Goal: Task Accomplishment & Management: Use online tool/utility

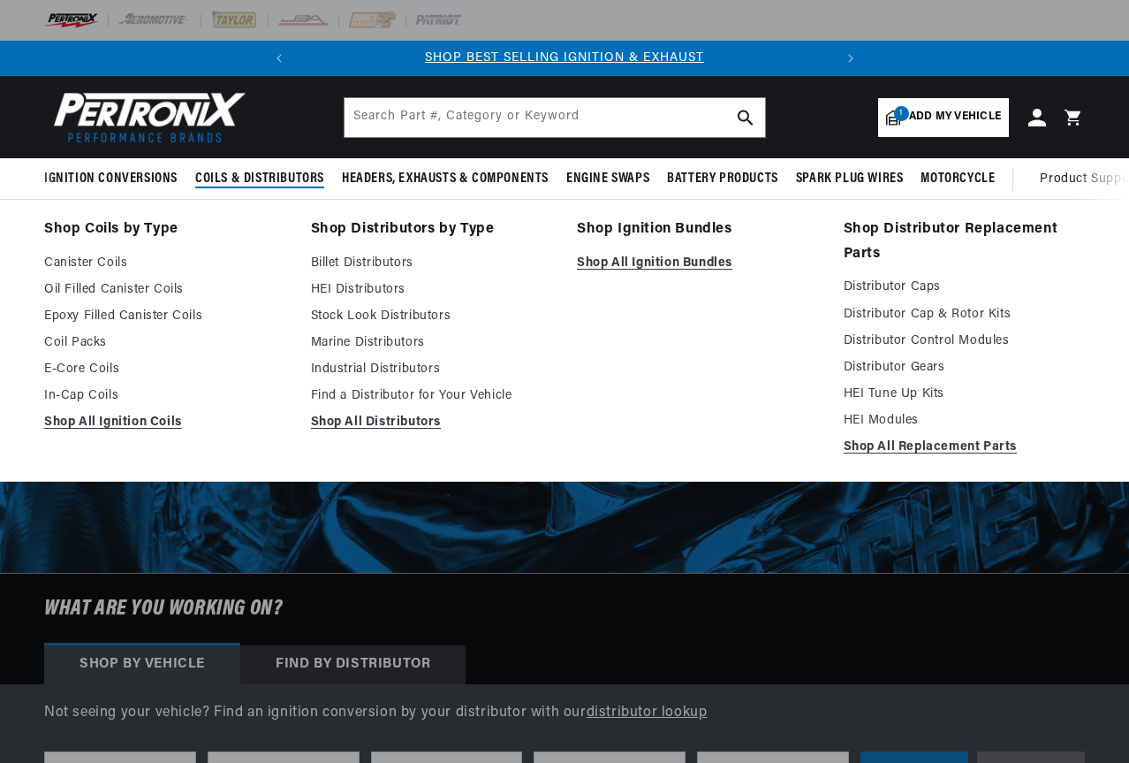
select select "1969"
select select "Buick"
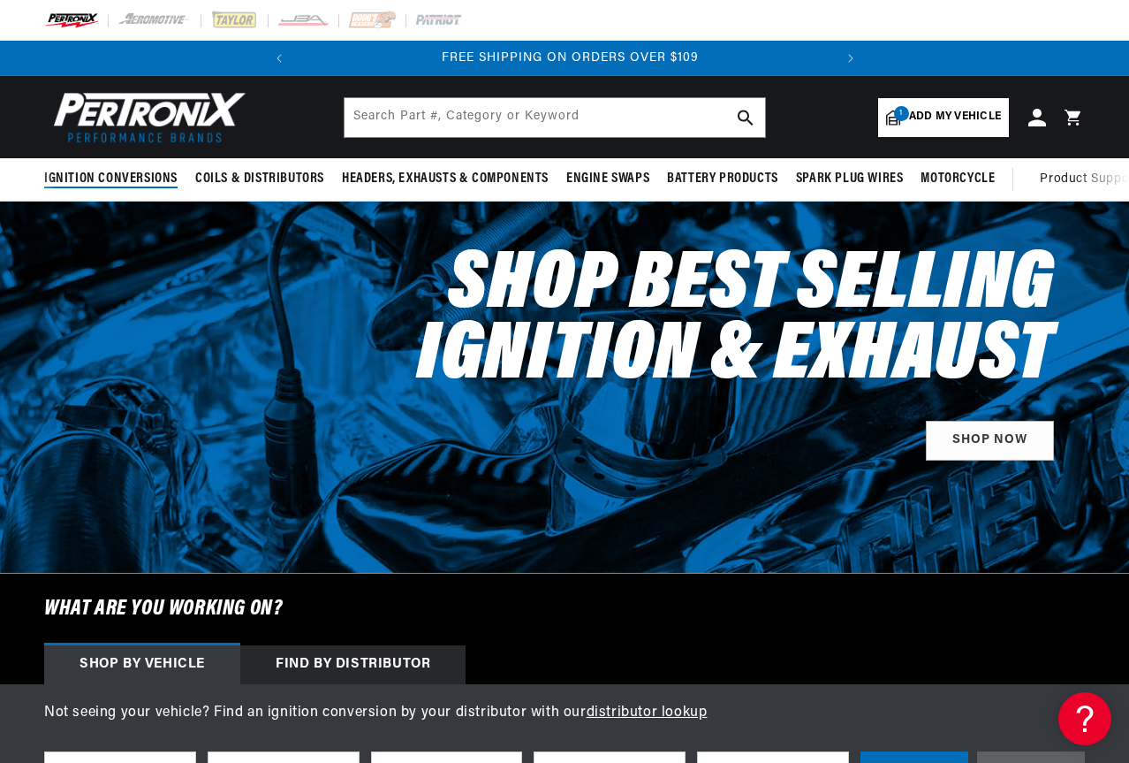
scroll to position [0, 535]
click at [982, 111] on span "Add my vehicle" at bounding box center [955, 117] width 92 height 17
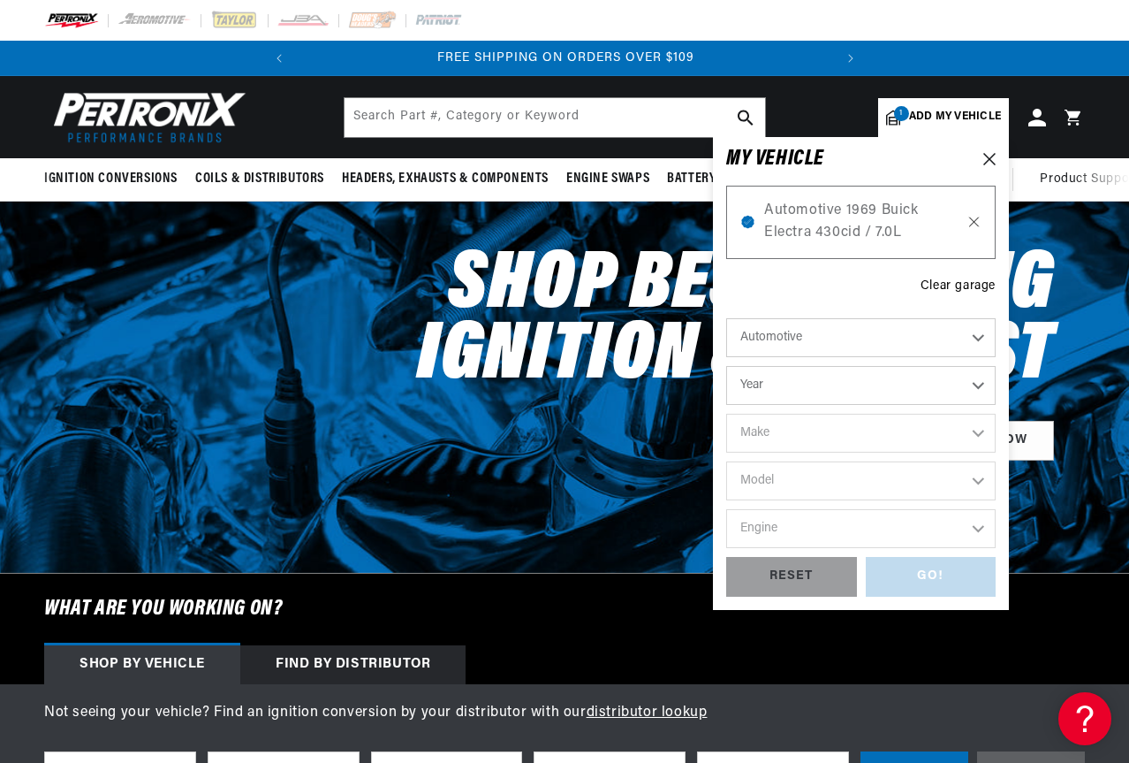
click at [974, 218] on icon at bounding box center [974, 222] width 15 height 14
select select "Year"
select select "Make"
select select "Model"
select select "Engine"
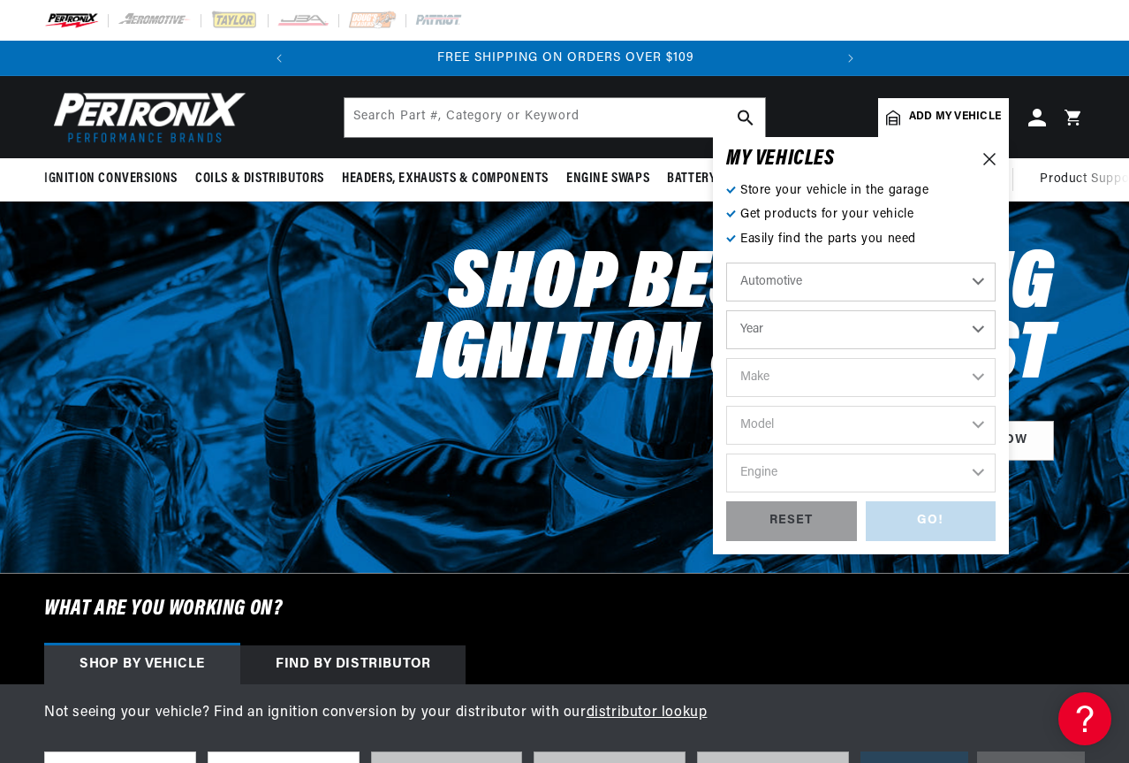
click at [978, 330] on select "Year [DATE] 2025 2024 2023 2022 2021 2020 2019 2018 2017 2016 2015 2014 2013 20…" at bounding box center [860, 329] width 269 height 39
select select "1955"
click at [726, 310] on select "Year [DATE] 2025 2024 2023 2022 2021 2020 2019 2018 2017 2016 2015 2014 2013 20…" at bounding box center [860, 329] width 269 height 39
select select "1955"
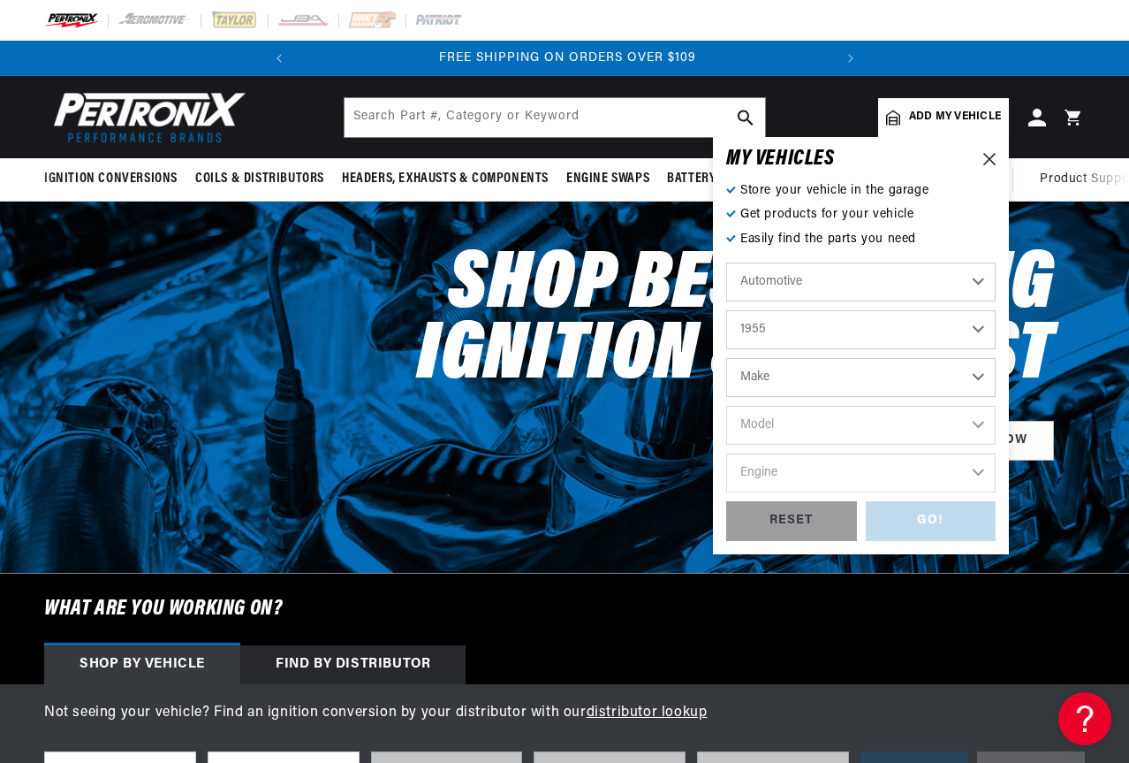
scroll to position [0, 535]
click at [977, 378] on select "Make Aston [PERSON_NAME] Buick Cadillac Chevrolet Chrysler Dodge Ford GMC [GEOG…" at bounding box center [860, 377] width 269 height 39
select select "Chevrolet"
click at [726, 358] on select "Make Aston [PERSON_NAME] Buick Cadillac Chevrolet Chrysler Dodge Ford GMC [GEOG…" at bounding box center [860, 377] width 269 height 39
select select "Chevrolet"
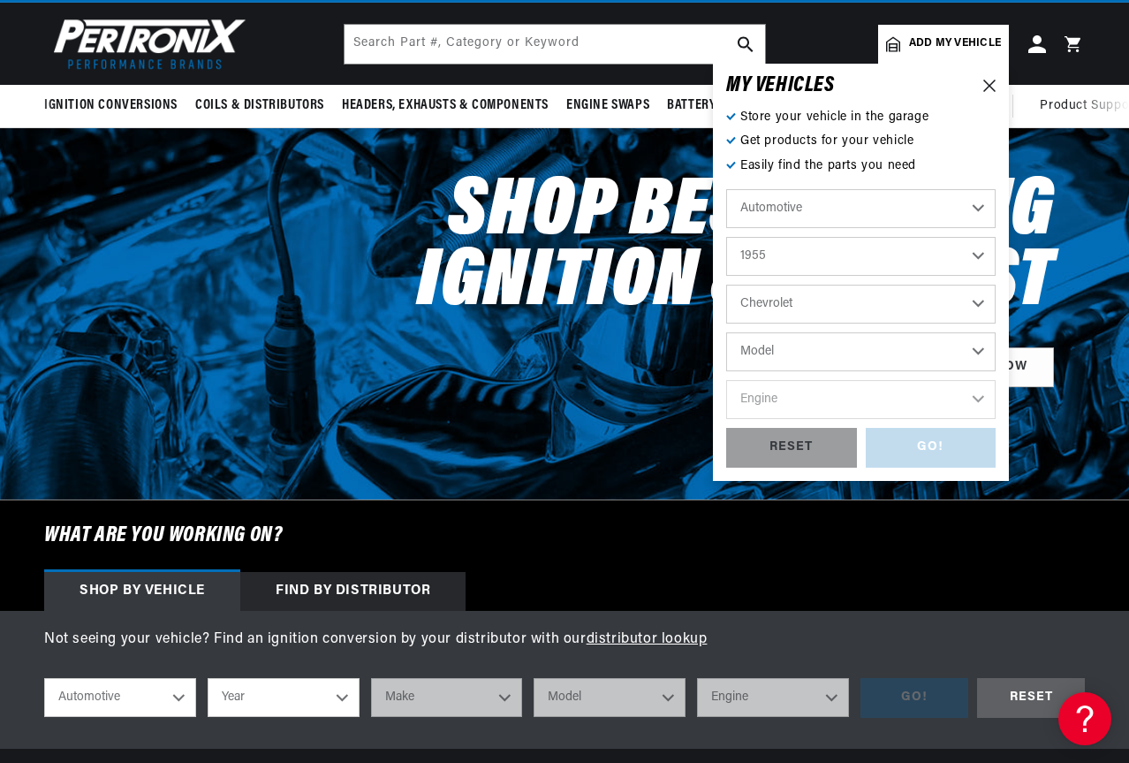
scroll to position [0, 0]
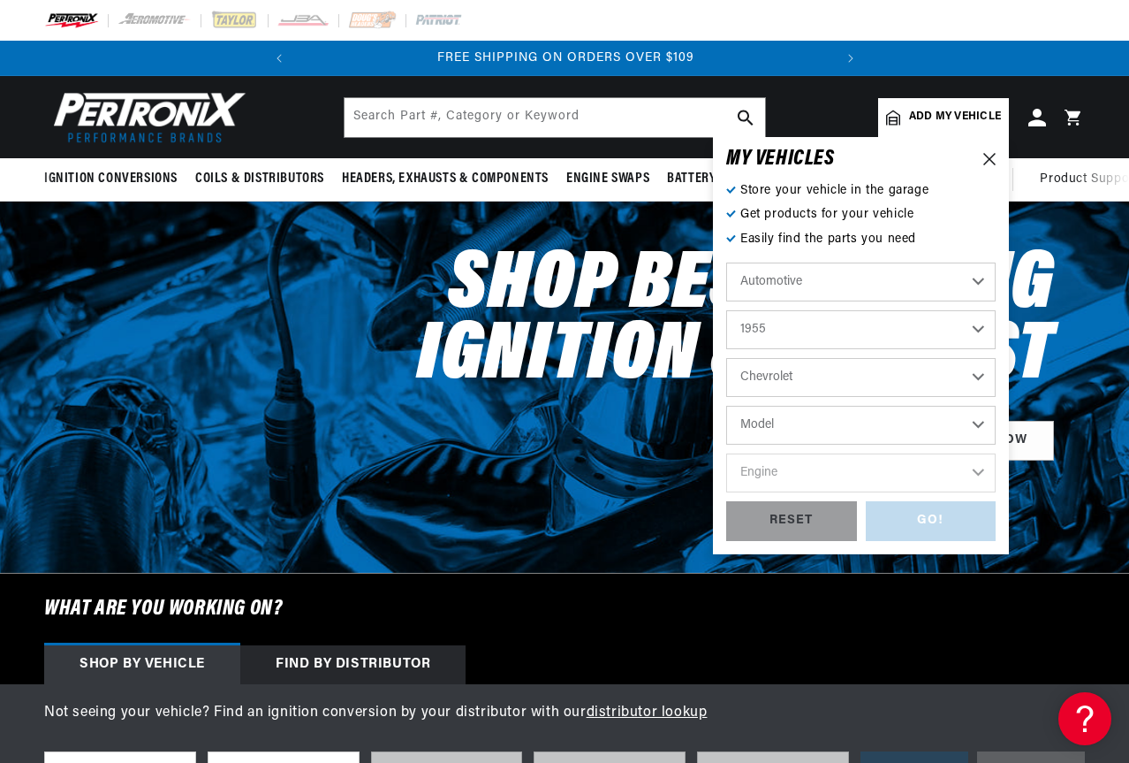
click at [977, 427] on select "Model [GEOGRAPHIC_DATA] Corvette Nomad One-Fifty Series Sedan Delivery [GEOGRAP…" at bounding box center [860, 425] width 269 height 39
select select "Bel-Air"
click at [726, 406] on select "Model [GEOGRAPHIC_DATA] Corvette Nomad One-Fifty Series Sedan Delivery [GEOGRAP…" at bounding box center [860, 425] width 269 height 39
select select "Bel-Air"
click at [977, 471] on select "Engine 235cid / 3.8L 235cid / 3.9L 261cid / 4.3L 265cid / 4.3L" at bounding box center [860, 472] width 269 height 39
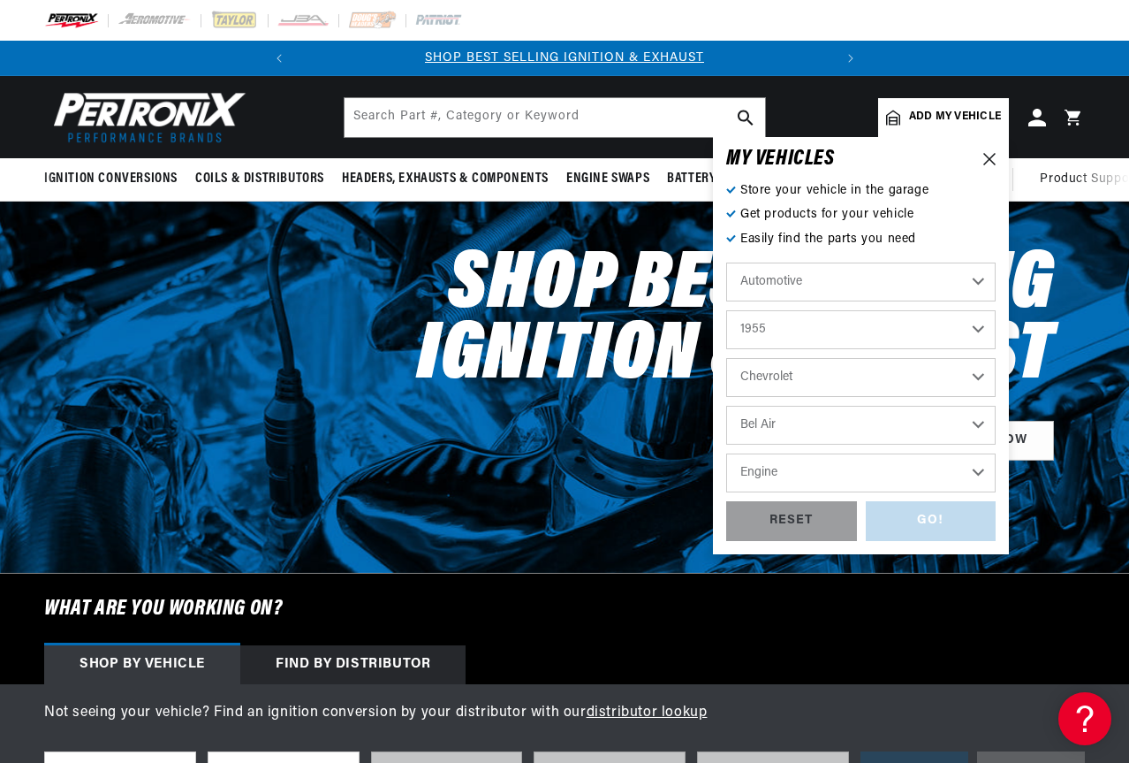
select select "265cid-4.3L"
click at [726, 453] on select "Engine 235cid / 3.8L 235cid / 3.9L 261cid / 4.3L 265cid / 4.3L" at bounding box center [860, 472] width 269 height 39
select select "265cid-4.3L"
click at [905, 517] on div "GO!" at bounding box center [931, 521] width 131 height 40
select select "1955"
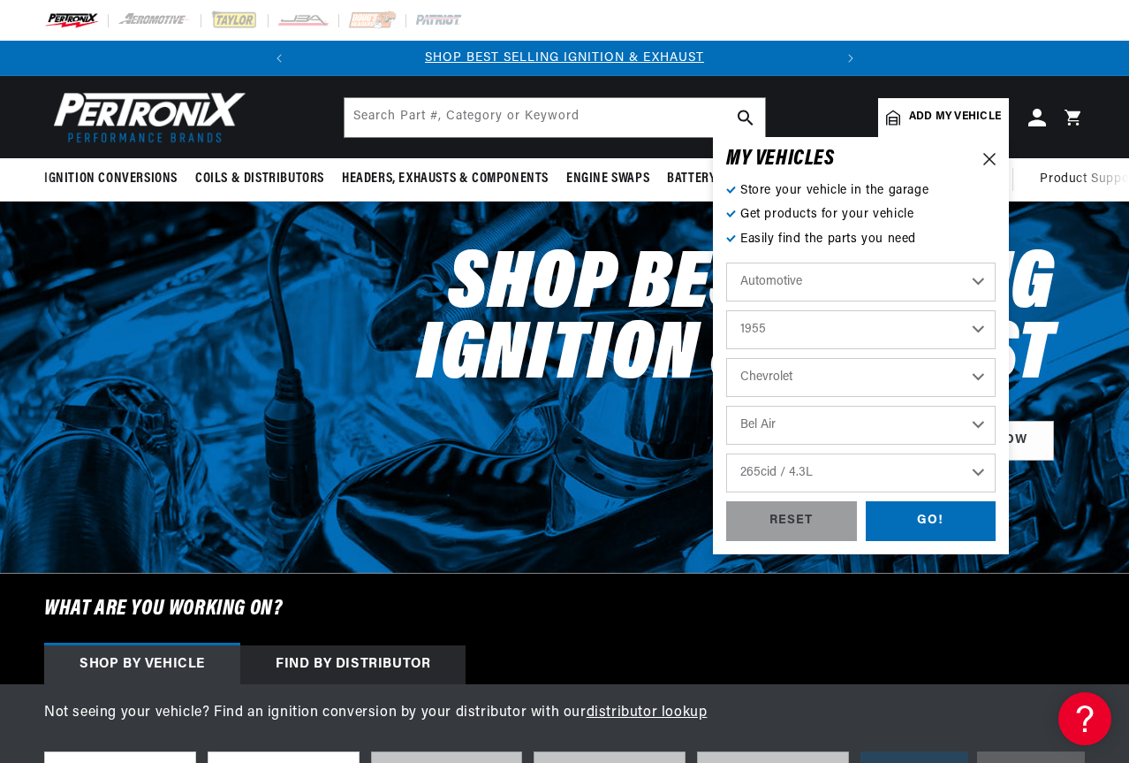
select select "Chevrolet"
select select "Bel-Air"
select select "265cid-4.3L"
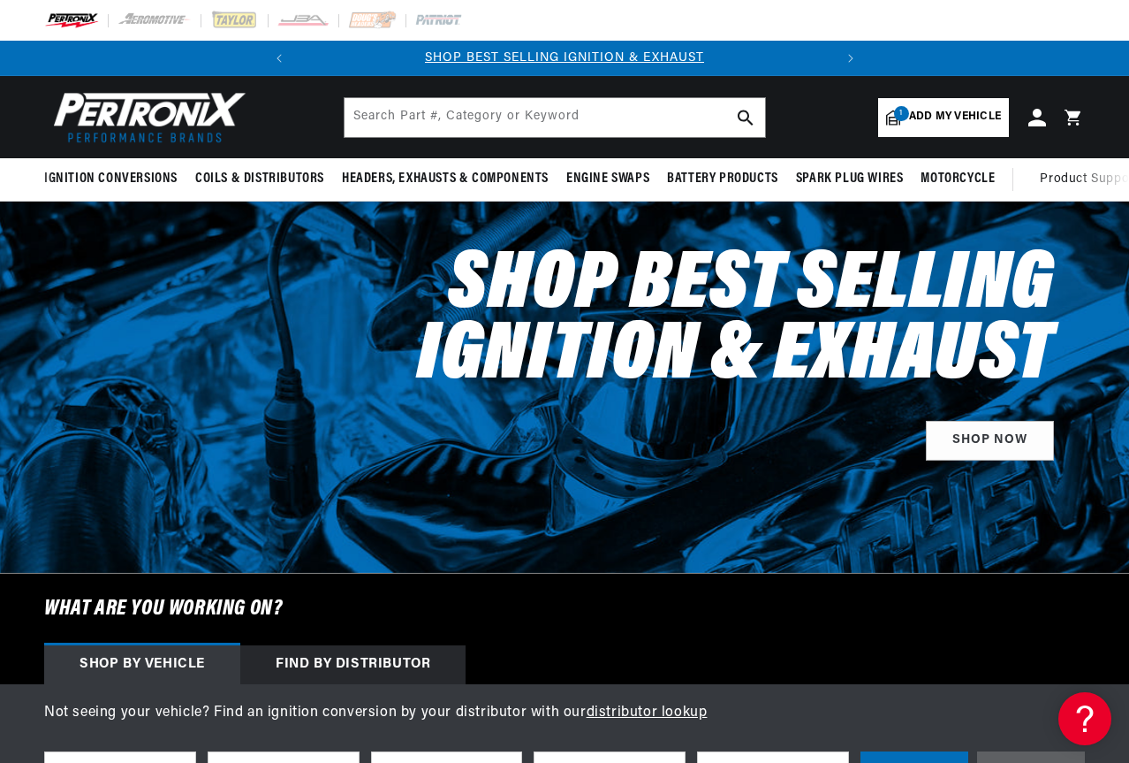
scroll to position [0, 284]
